Goal: Information Seeking & Learning: Check status

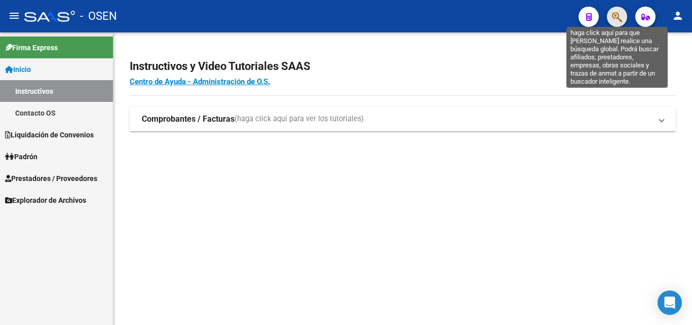
click at [615, 15] on icon "button" at bounding box center [617, 17] width 10 height 12
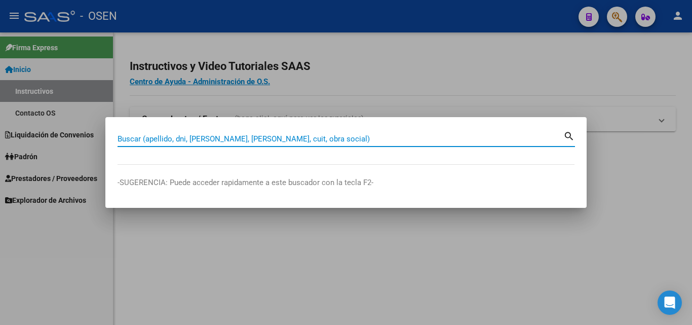
paste input "27261696709"
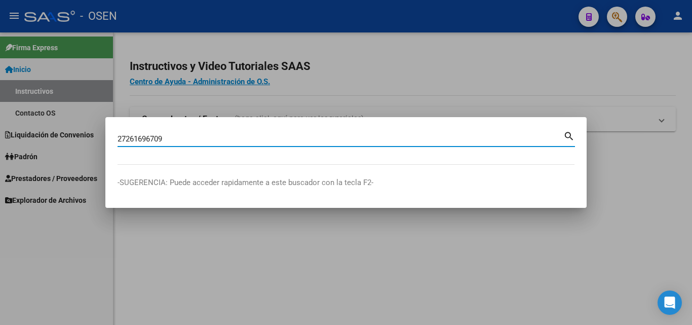
type input "27261696709"
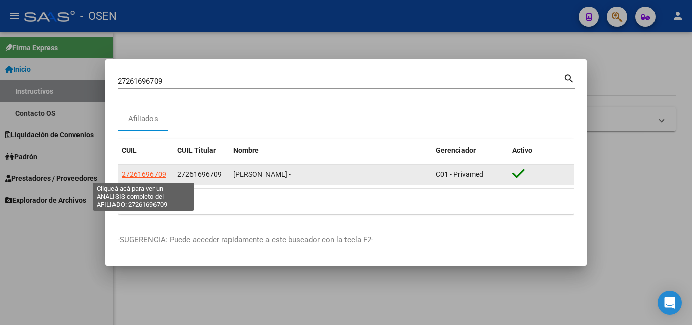
click at [155, 175] on span "27261696709" at bounding box center [144, 174] width 45 height 8
type textarea "27261696709"
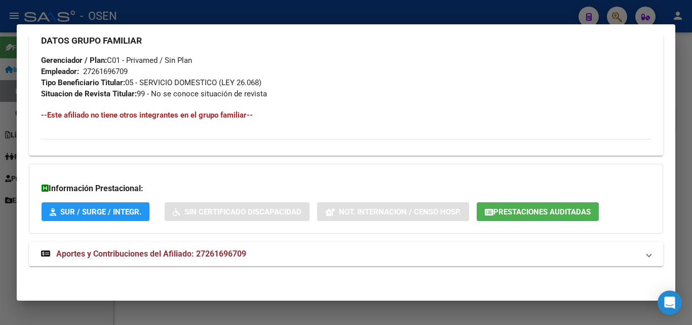
scroll to position [497, 0]
click at [278, 250] on mat-panel-title "Aportes y Contribuciones del Afiliado: 27261696709" at bounding box center [340, 253] width 598 height 12
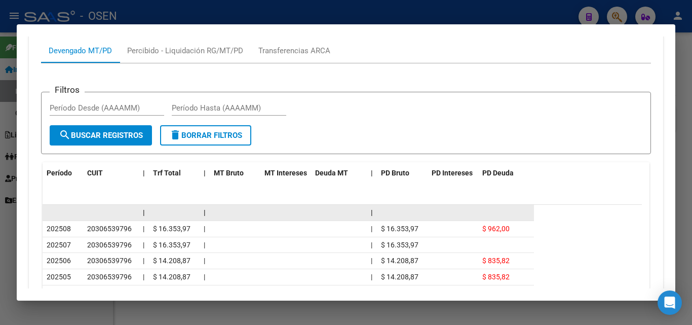
scroll to position [800, 0]
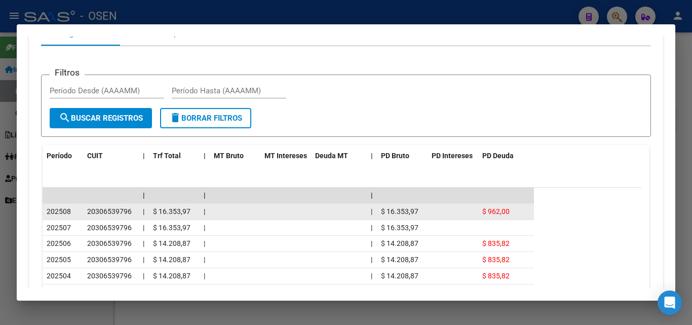
drag, startPoint x: 159, startPoint y: 210, endPoint x: 185, endPoint y: 212, distance: 26.0
click at [189, 212] on span "$ 16.353,97" at bounding box center [172, 211] width 38 height 8
copy span "16.353,97"
click at [182, 207] on span "$ 16.353,97" at bounding box center [172, 211] width 38 height 8
click at [180, 209] on span "$ 16.353,97" at bounding box center [172, 211] width 38 height 8
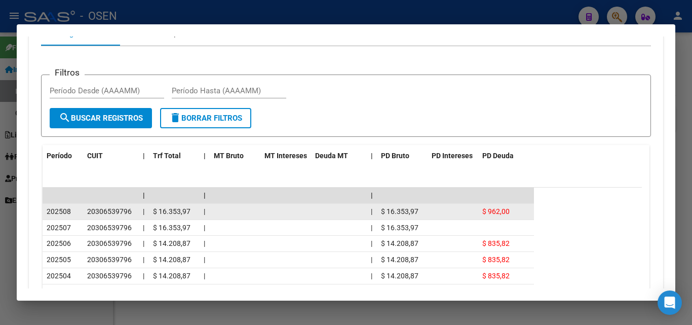
click at [180, 209] on span "$ 16.353,97" at bounding box center [172, 211] width 38 height 8
copy span "16.353,97"
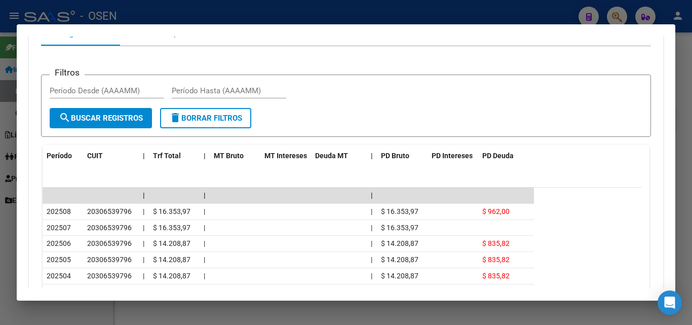
click at [691, 149] on div at bounding box center [346, 162] width 692 height 325
click at [690, 149] on div at bounding box center [346, 162] width 692 height 325
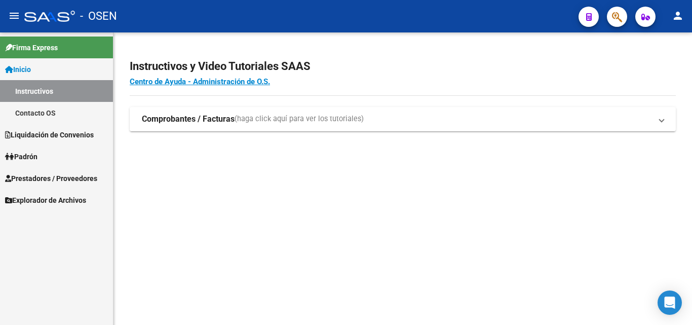
click at [617, 23] on span "button" at bounding box center [617, 17] width 10 height 21
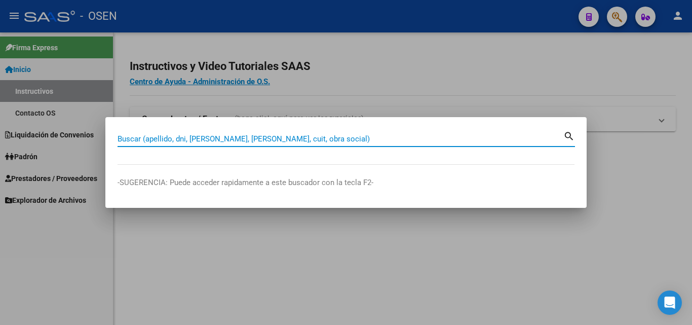
paste input "27224796086"
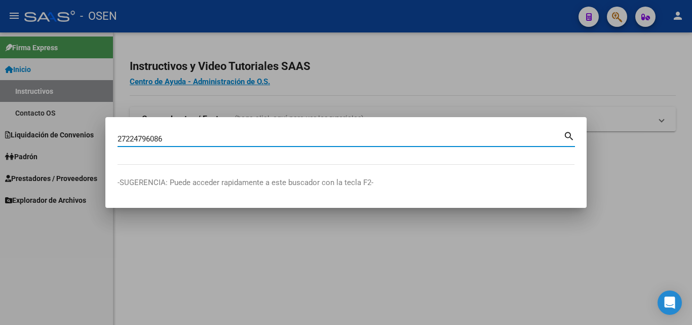
type input "27224796086"
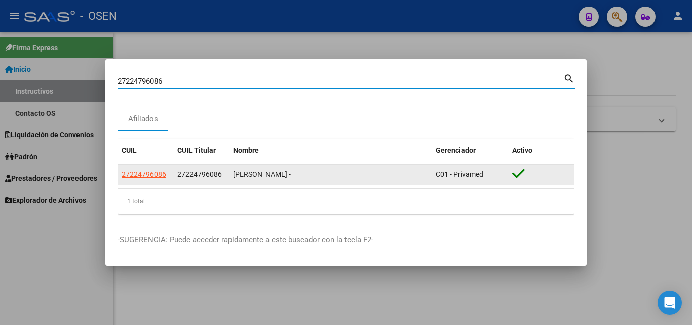
click at [141, 177] on span "27224796086" at bounding box center [144, 174] width 45 height 8
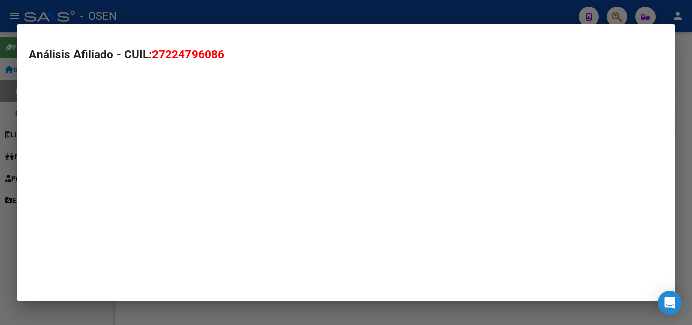
type textarea "27224796086"
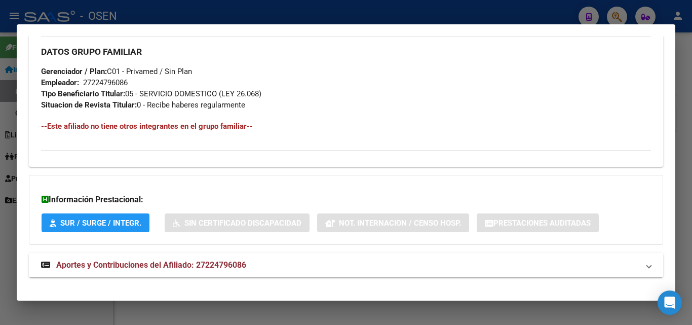
scroll to position [497, 0]
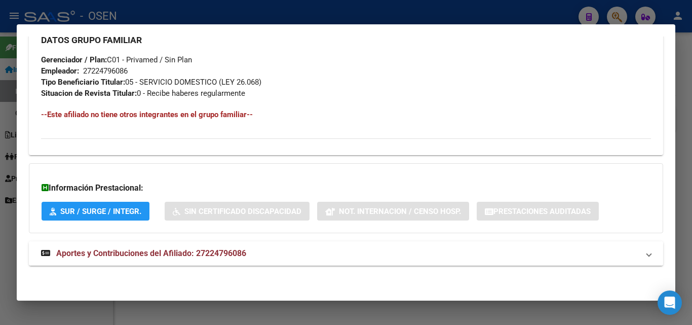
click at [233, 260] on mat-expansion-panel-header "Aportes y Contribuciones del Afiliado: 27224796086" at bounding box center [346, 253] width 635 height 24
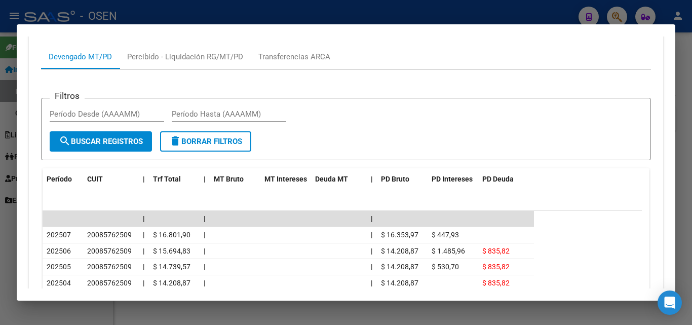
scroll to position [911, 0]
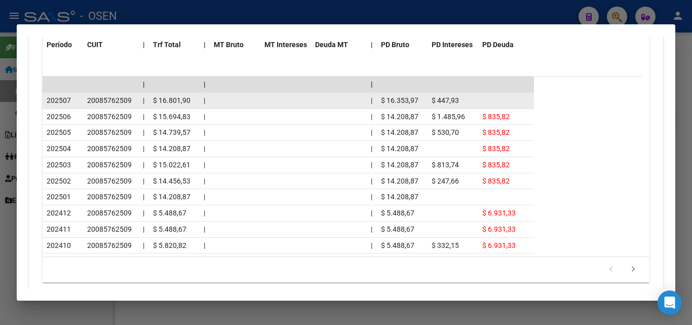
click at [174, 100] on span "$ 16.801,90" at bounding box center [172, 100] width 38 height 8
click at [169, 102] on span "$ 16.801,90" at bounding box center [172, 100] width 38 height 8
click at [172, 100] on span "$ 16.801,90" at bounding box center [172, 100] width 38 height 8
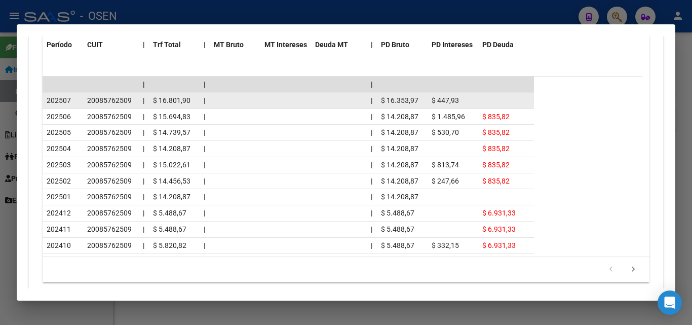
click at [172, 100] on span "$ 16.801,90" at bounding box center [172, 100] width 38 height 8
copy span "16.801,90"
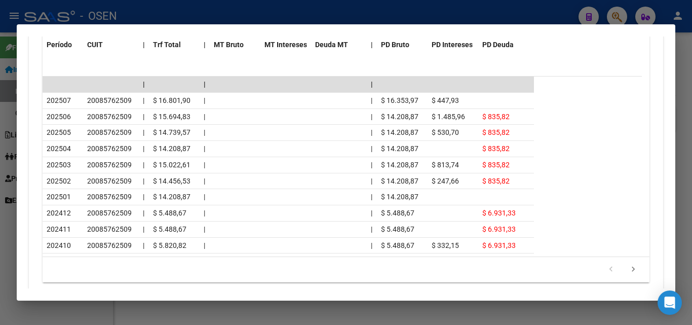
click at [692, 164] on div at bounding box center [346, 162] width 692 height 325
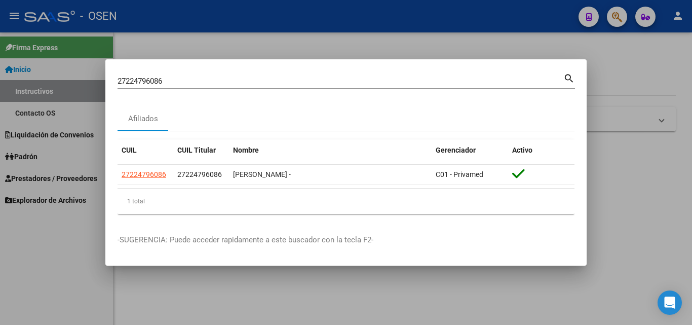
click at [503, 72] on div "27224796086 Buscar (apellido, dni, [PERSON_NAME], [PERSON_NAME], cuit, obra soc…" at bounding box center [347, 79] width 458 height 17
click at [503, 75] on div "27224796086 Buscar (apellido, dni, [PERSON_NAME], [PERSON_NAME], cuit, obra soc…" at bounding box center [341, 80] width 446 height 15
click at [493, 83] on input "27224796086" at bounding box center [341, 81] width 446 height 9
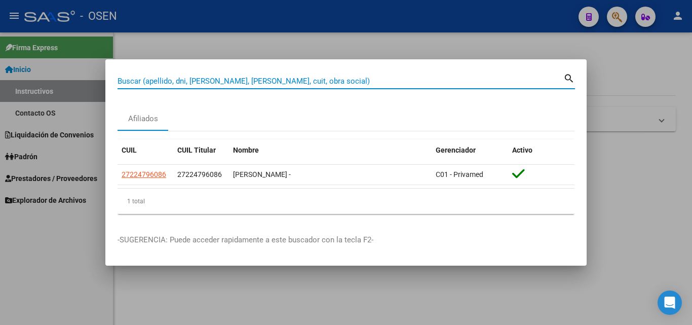
paste input "27219063518"
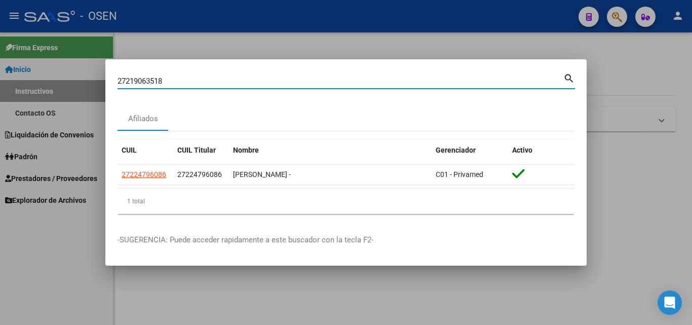
type input "27219063518"
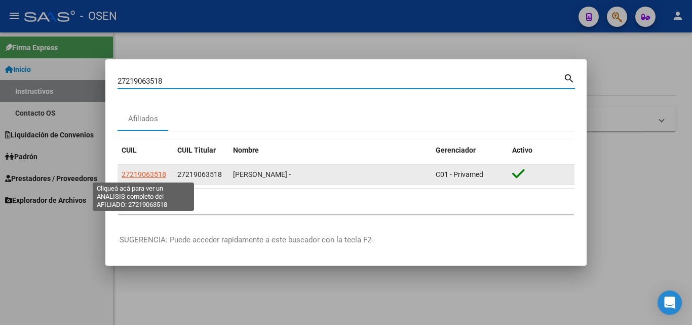
click at [154, 178] on span "27219063518" at bounding box center [144, 174] width 45 height 8
type textarea "27219063518"
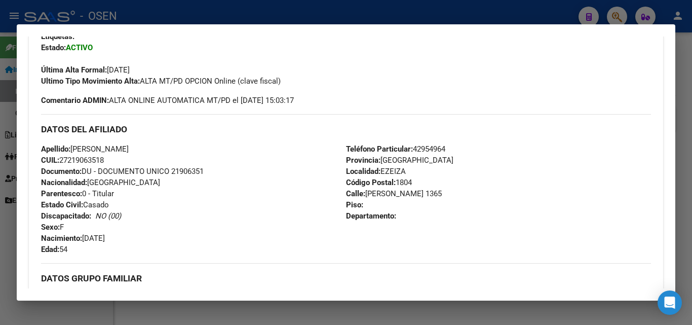
scroll to position [508, 0]
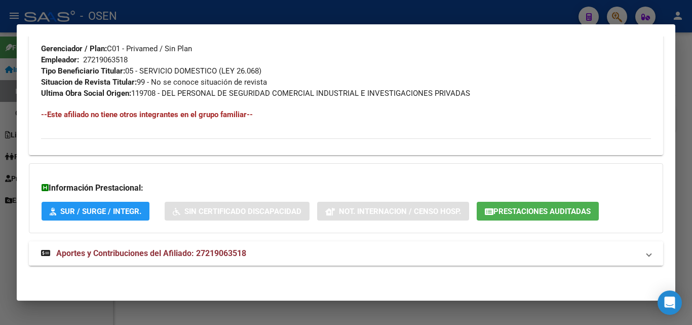
click at [251, 243] on mat-expansion-panel-header "Aportes y Contribuciones del Afiliado: 27219063518" at bounding box center [346, 253] width 635 height 24
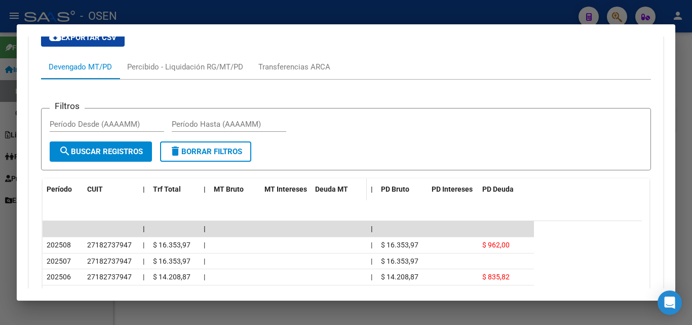
scroll to position [863, 0]
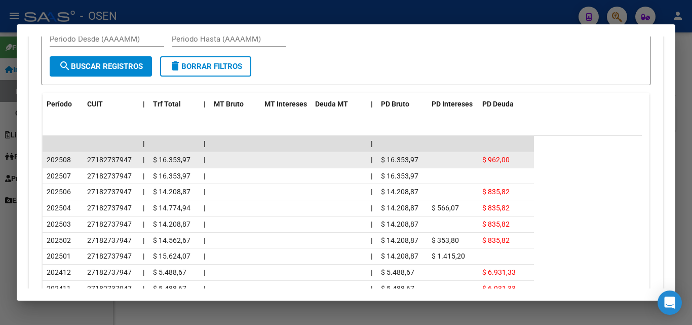
click at [175, 157] on span "$ 16.353,97" at bounding box center [172, 160] width 38 height 8
copy span "16.353,97"
